Goal: Information Seeking & Learning: Find specific fact

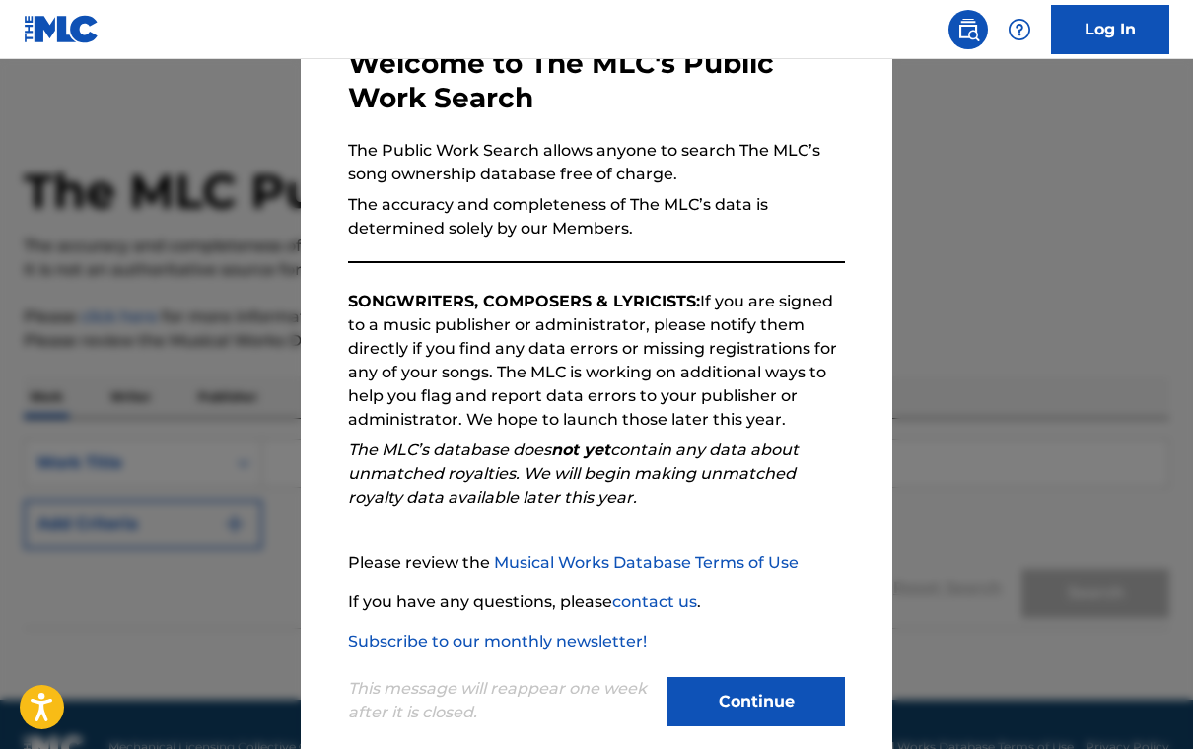
scroll to position [122, 0]
click at [735, 697] on button "Continue" at bounding box center [755, 702] width 177 height 49
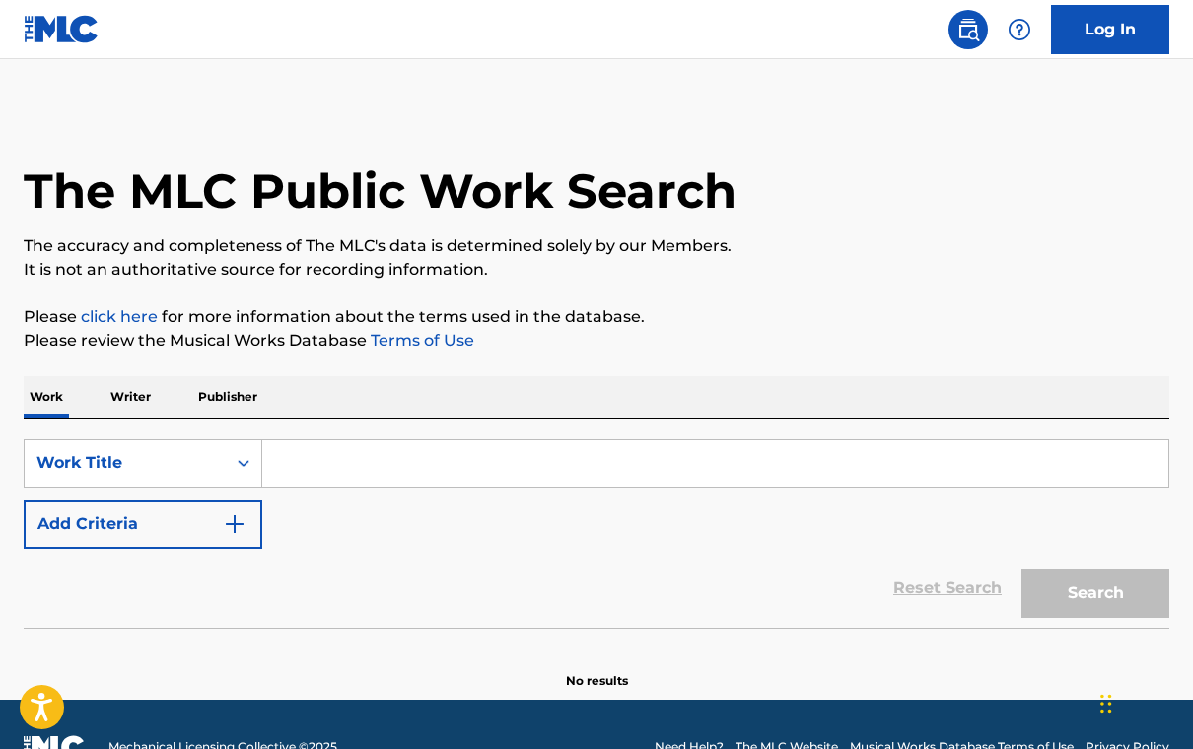
click at [139, 395] on p "Writer" at bounding box center [131, 397] width 52 height 41
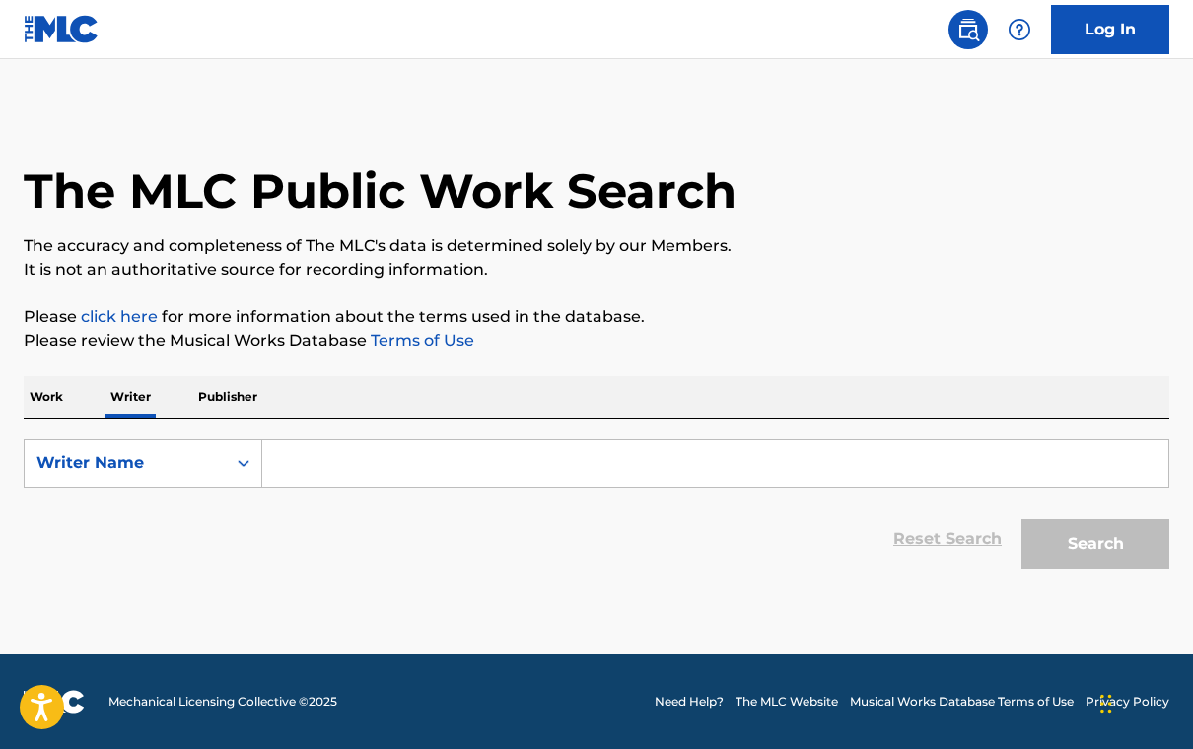
click at [386, 463] on input "Search Form" at bounding box center [715, 463] width 906 height 47
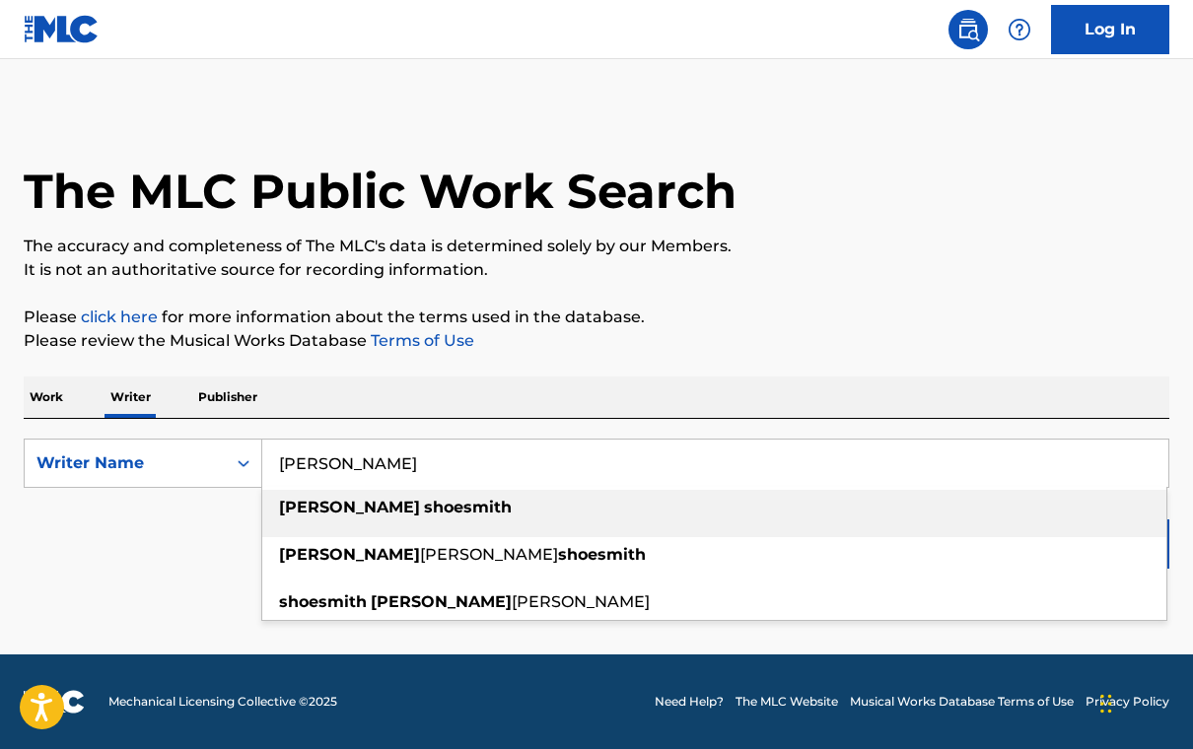
click at [424, 508] on strong "shoesmith" at bounding box center [468, 507] width 88 height 19
type input "[PERSON_NAME]"
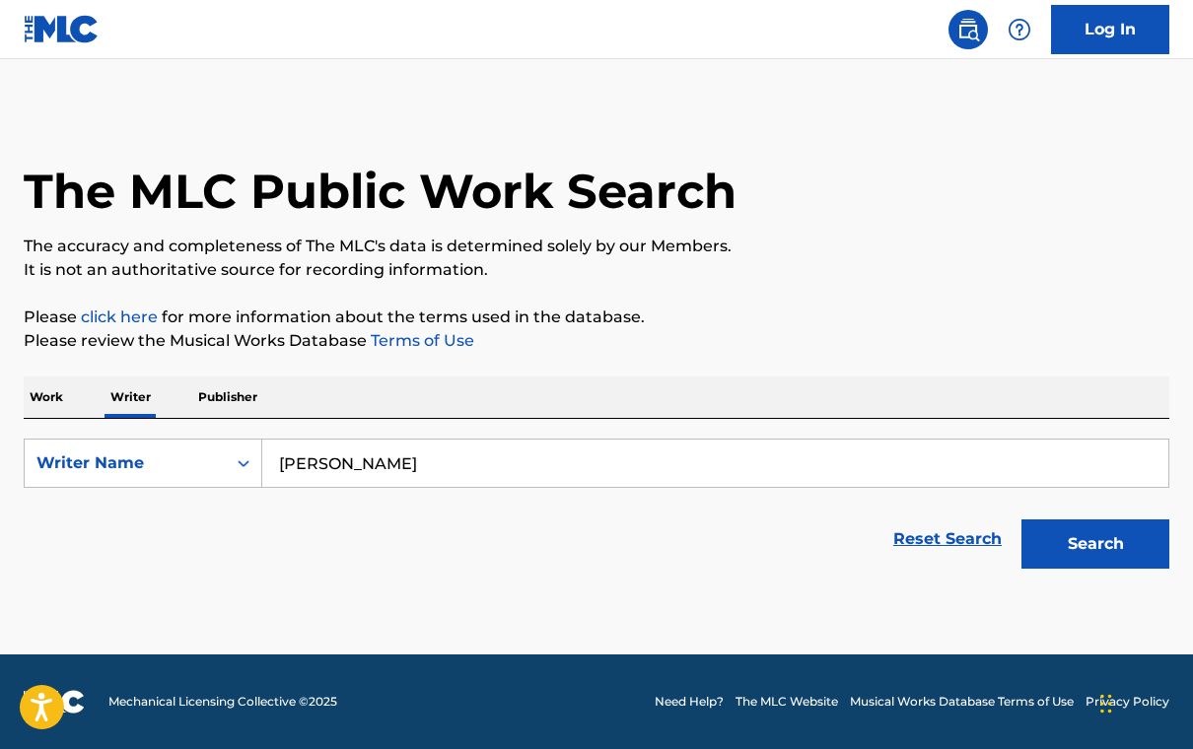
click at [1063, 536] on button "Search" at bounding box center [1095, 544] width 148 height 49
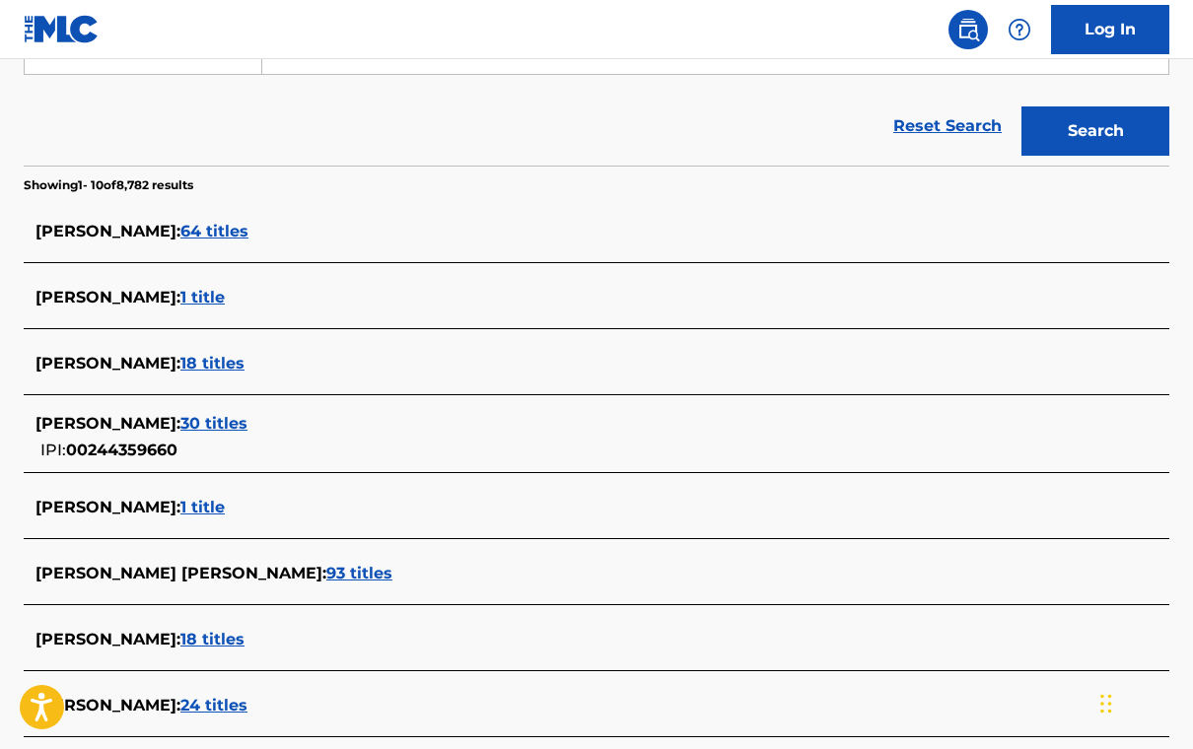
scroll to position [411, 0]
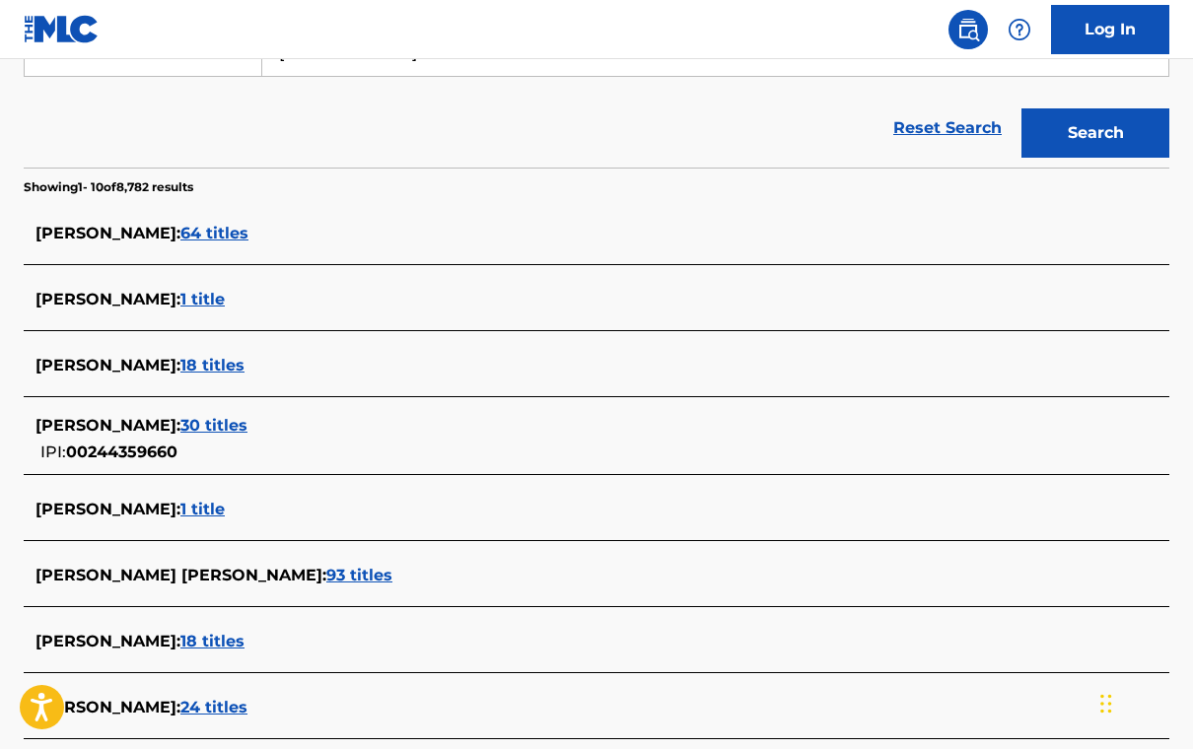
click at [245, 369] on span "18 titles" at bounding box center [212, 365] width 64 height 19
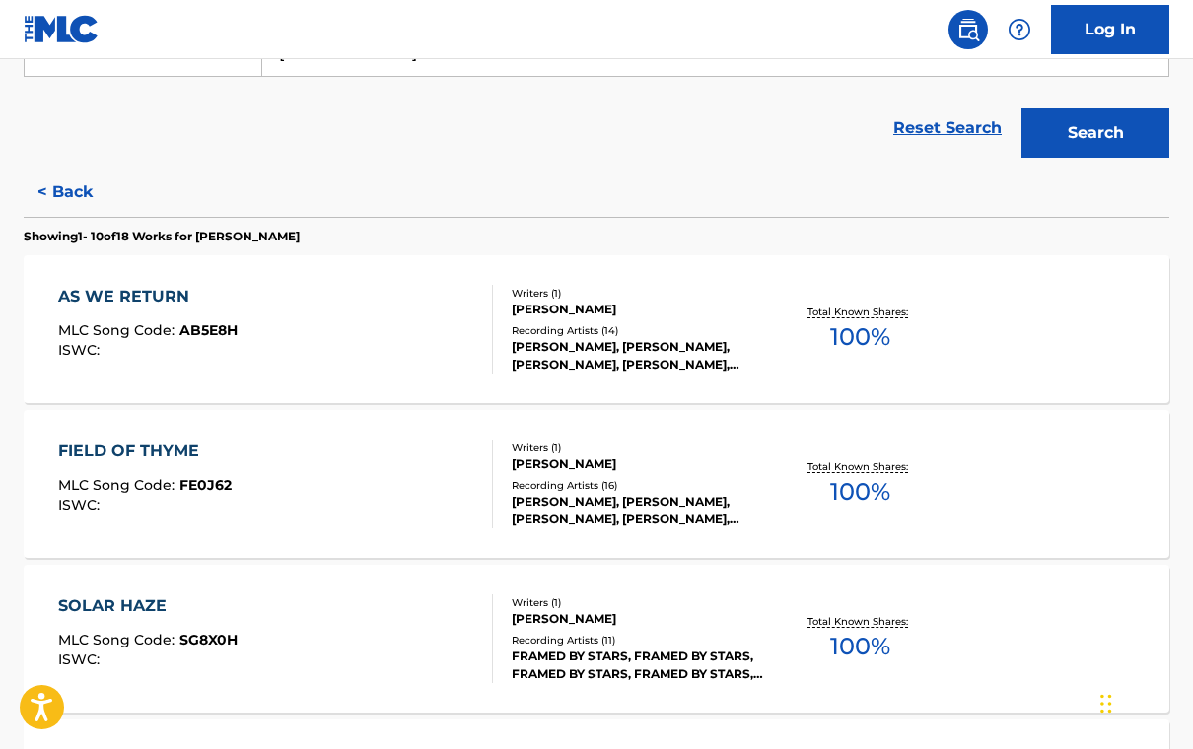
click at [258, 468] on div "FIELD OF THYME MLC Song Code : FE0J62 ISWC :" at bounding box center [276, 484] width 436 height 89
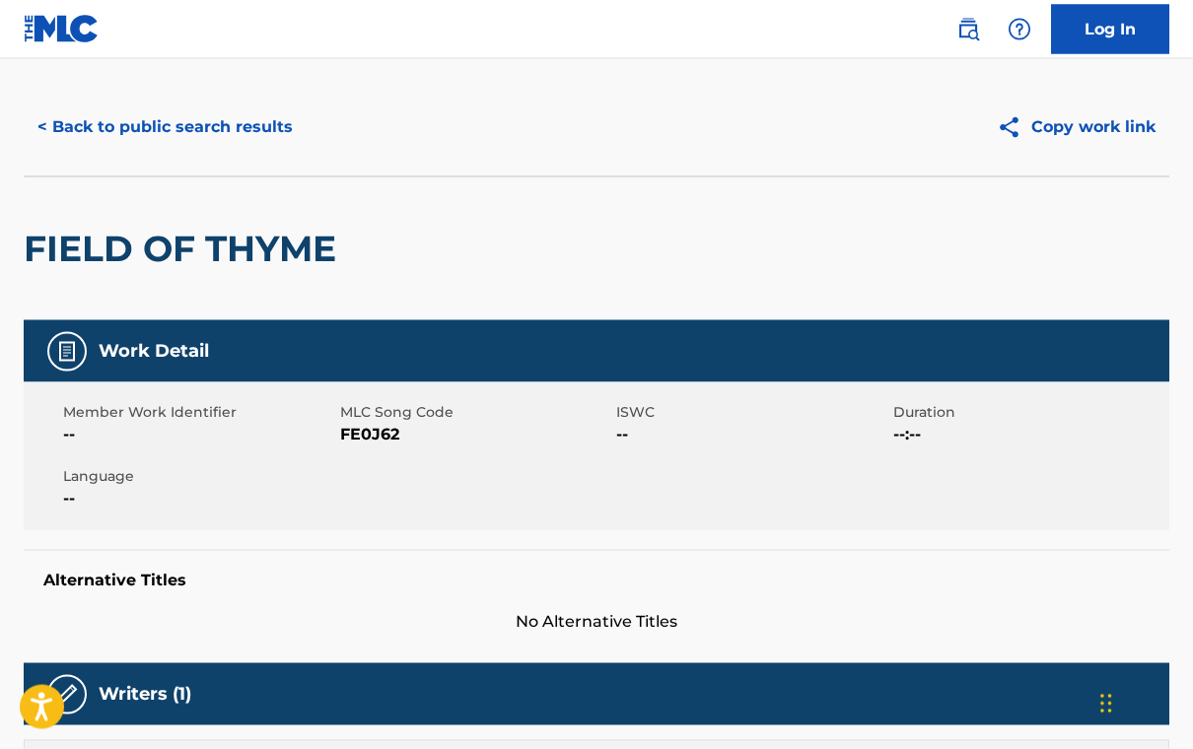
scroll to position [14, 0]
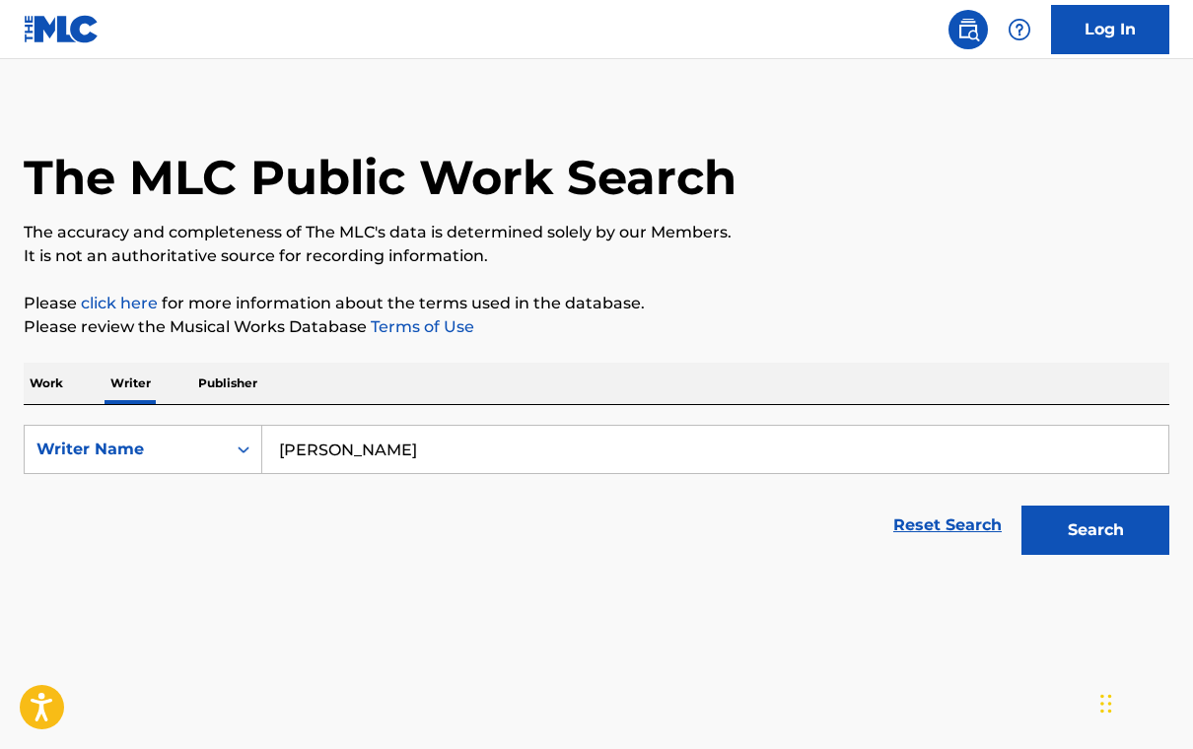
scroll to position [31, 0]
